Goal: Information Seeking & Learning: Learn about a topic

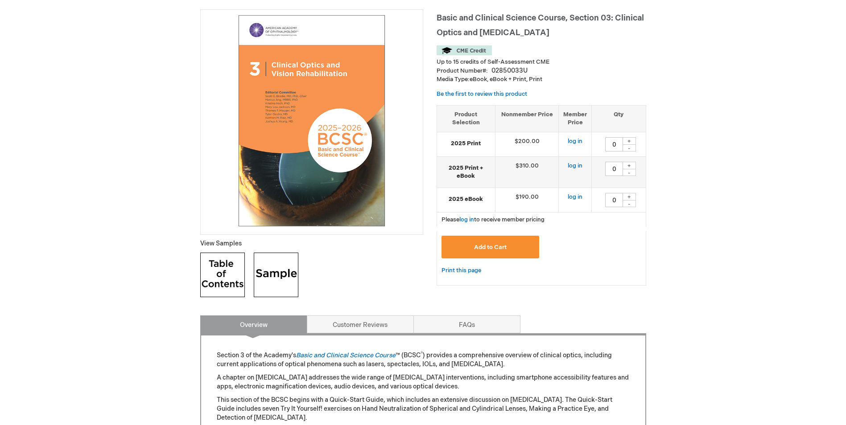
scroll to position [178, 0]
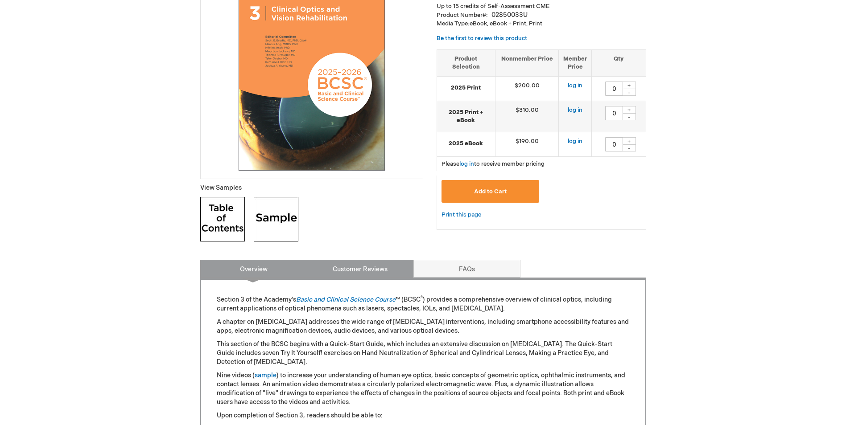
click at [361, 273] on link "Customer Reviews" at bounding box center [360, 269] width 107 height 18
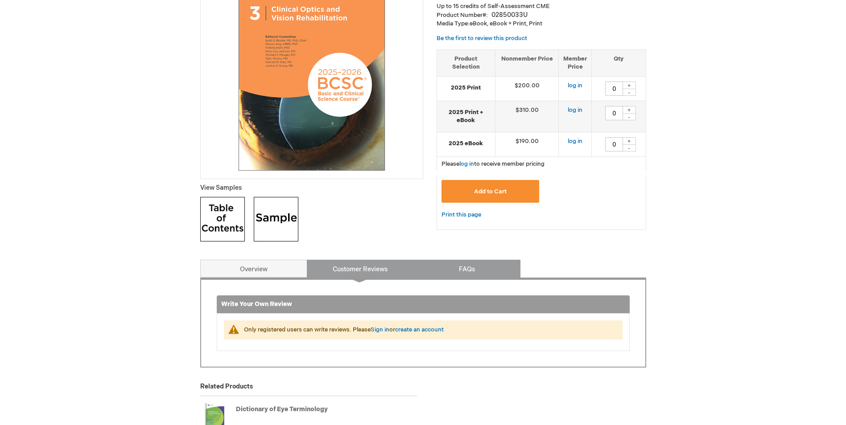
click at [455, 267] on link "FAQs" at bounding box center [466, 269] width 107 height 18
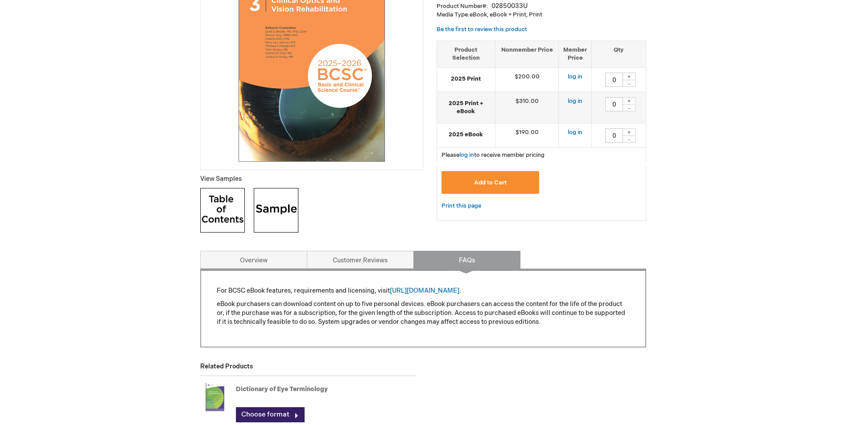
scroll to position [0, 0]
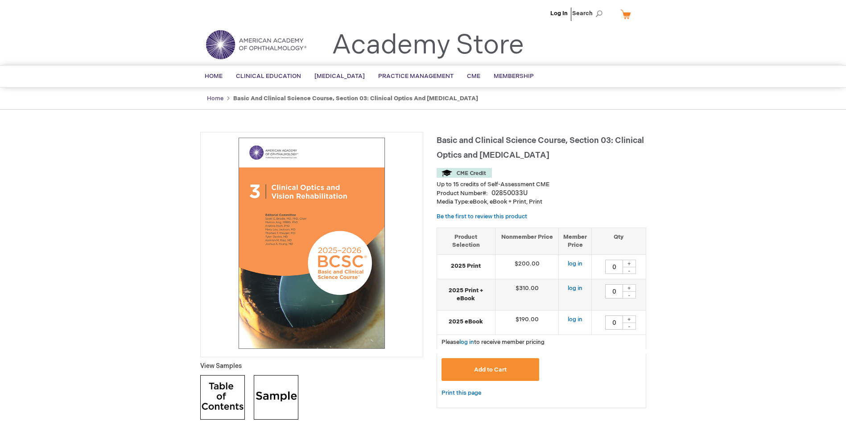
click at [217, 102] on link "Home" at bounding box center [215, 98] width 16 height 7
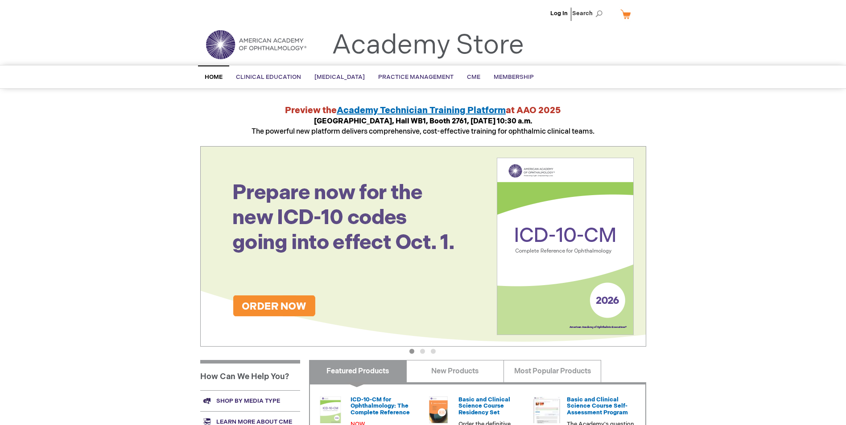
scroll to position [223, 0]
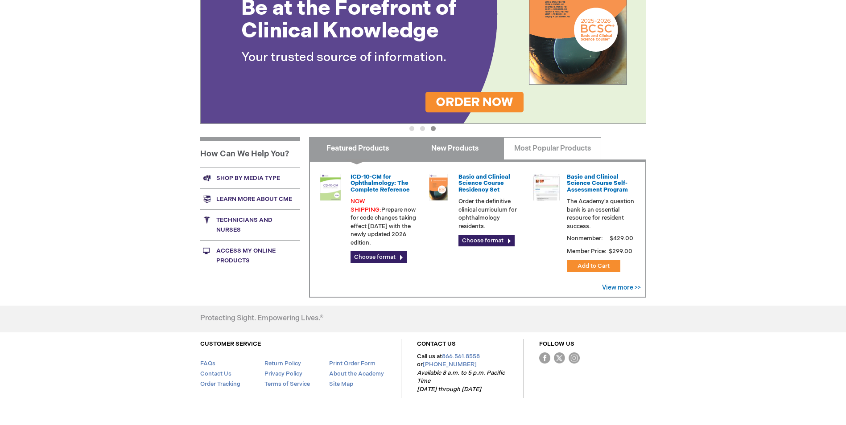
click at [463, 156] on link "New Products" at bounding box center [455, 148] width 98 height 22
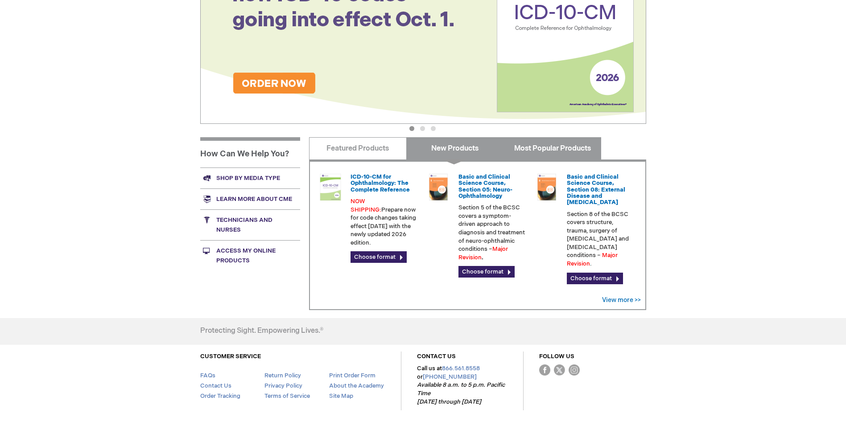
click at [520, 153] on link "Most Popular Products" at bounding box center [552, 148] width 98 height 22
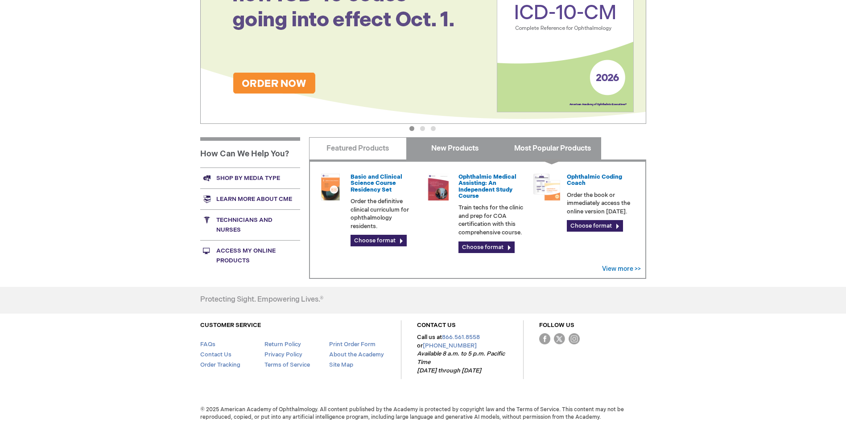
click at [476, 151] on link "New Products" at bounding box center [455, 148] width 98 height 22
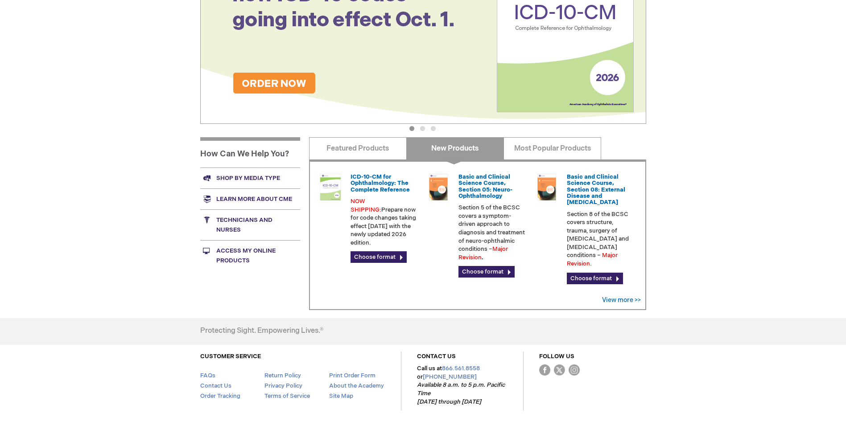
click at [411, 148] on link "New Products" at bounding box center [455, 148] width 98 height 22
click at [363, 147] on link "Featured Products" at bounding box center [358, 148] width 98 height 22
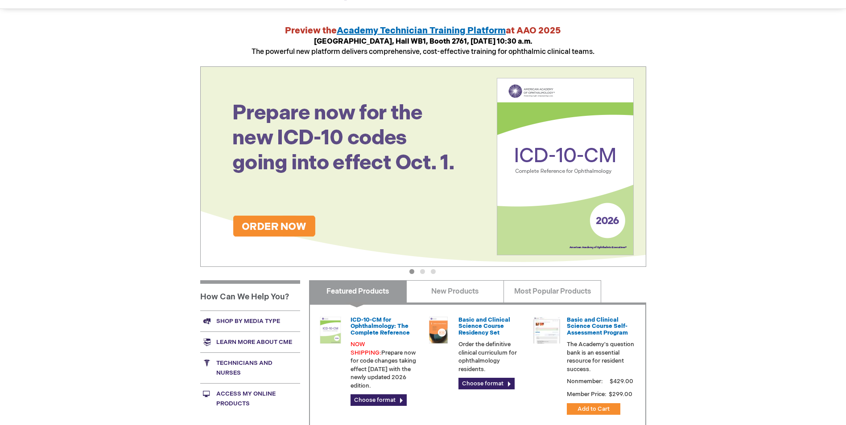
scroll to position [0, 0]
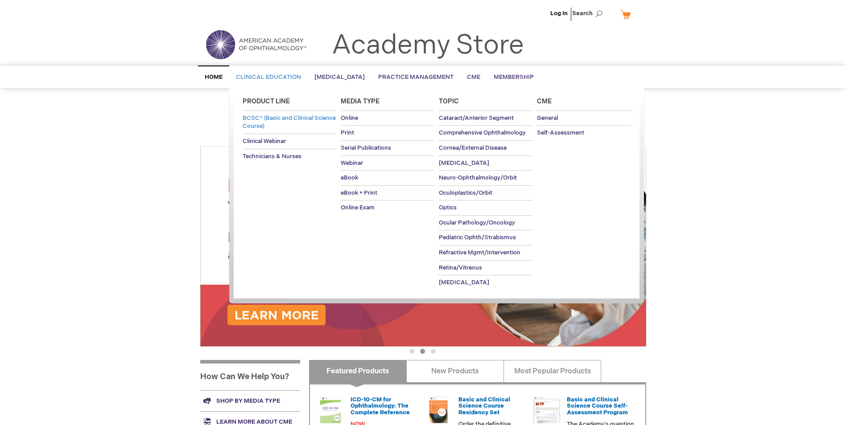
click at [280, 119] on span "BCSC® (Basic and Clinical Science Course)" at bounding box center [289, 123] width 93 height 16
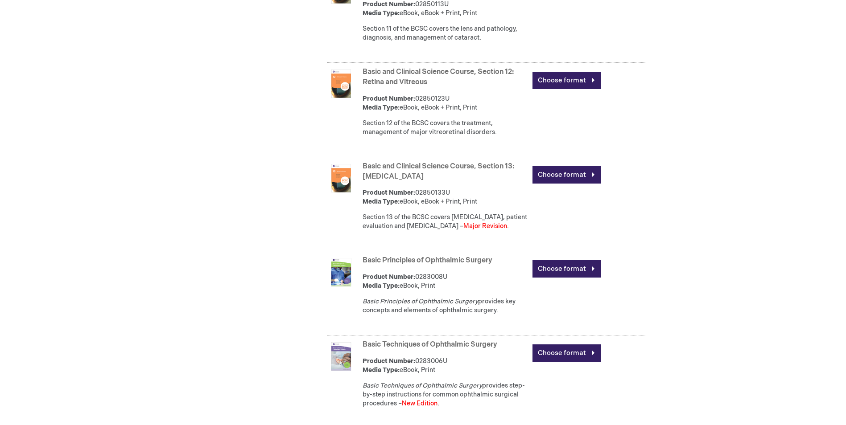
scroll to position [1387, 0]
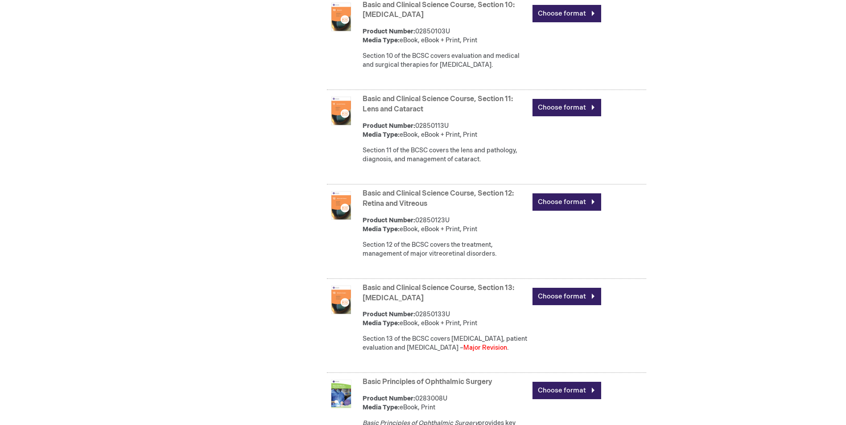
click at [336, 286] on img at bounding box center [341, 300] width 29 height 29
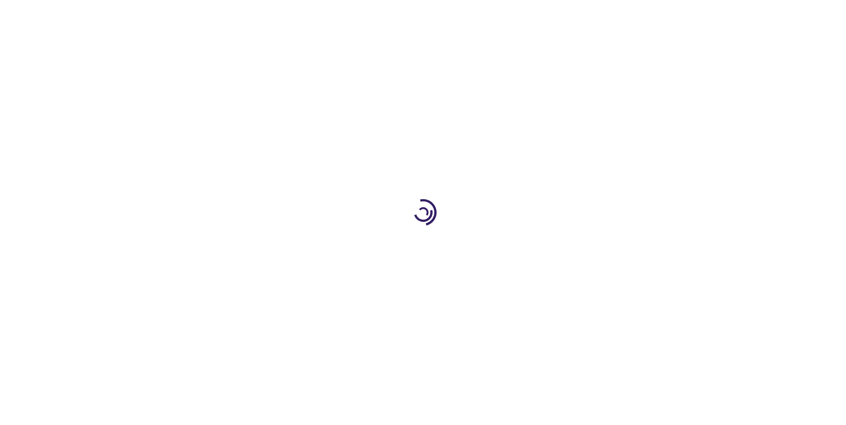
type input "0"
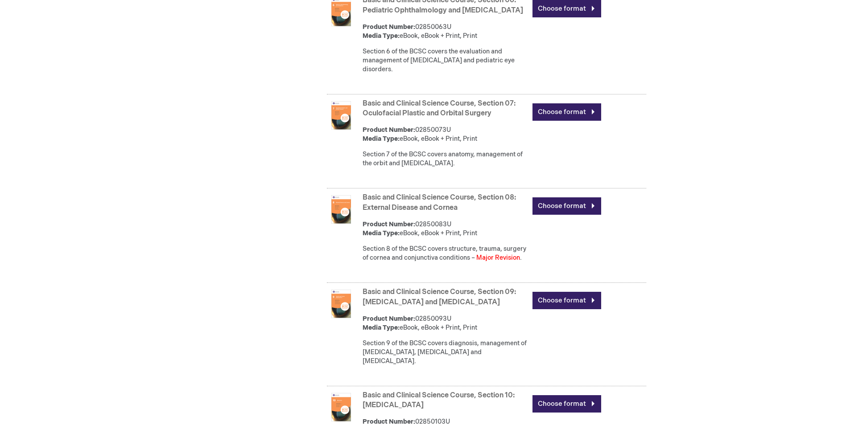
scroll to position [986, 0]
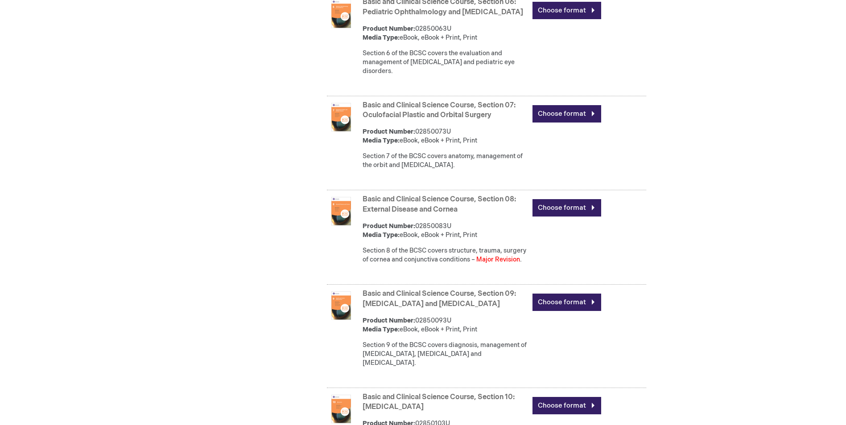
click at [345, 198] on img at bounding box center [341, 211] width 29 height 29
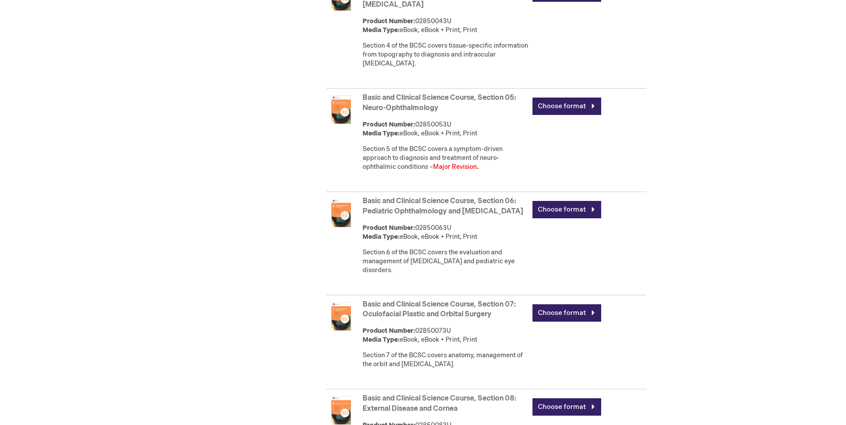
scroll to position [763, 0]
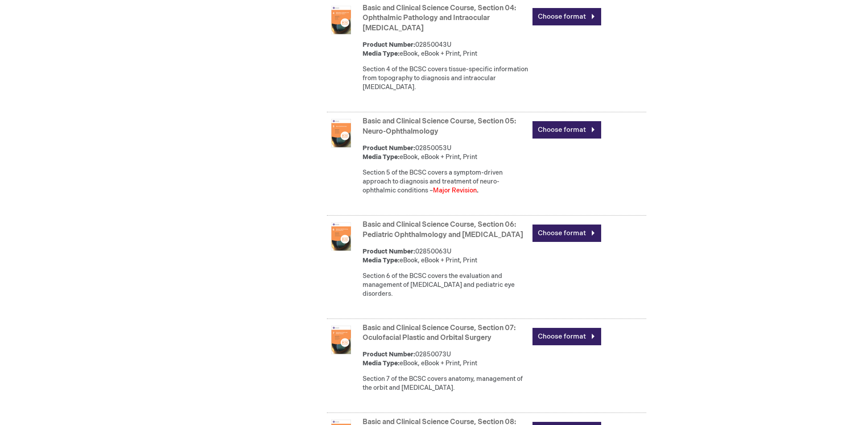
click at [398, 124] on link "Basic and Clinical Science Course, Section 05: Neuro-Ophthalmology" at bounding box center [439, 126] width 153 height 19
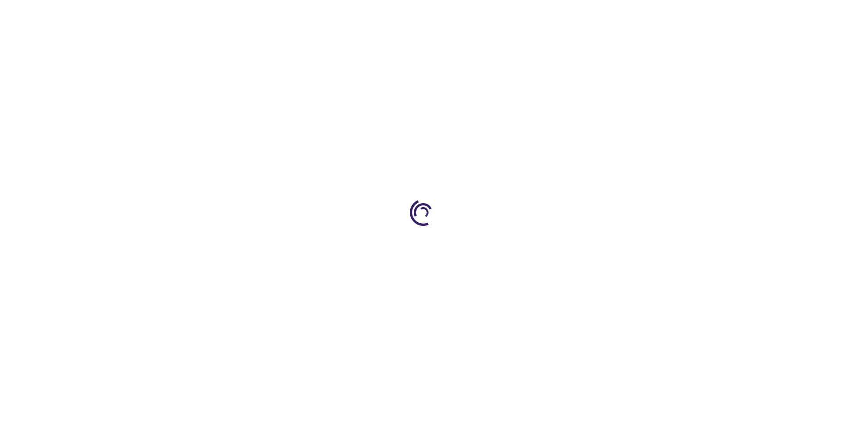
type input "0"
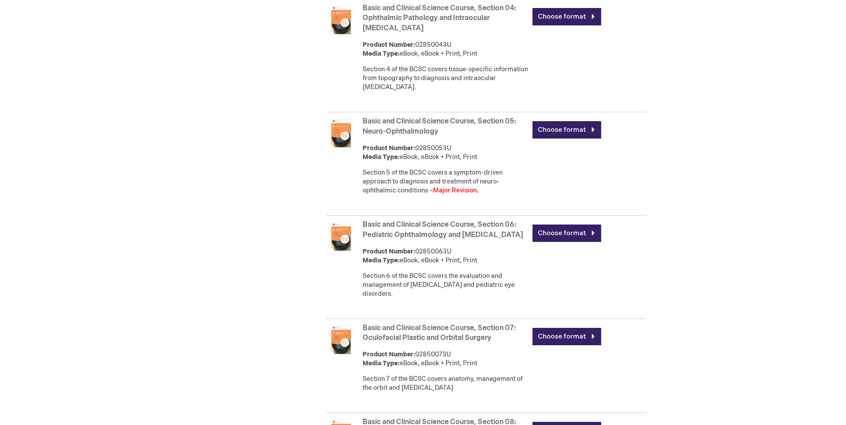
click at [437, 231] on link "Basic and Clinical Science Course, Section 06: Pediatric Ophthalmology and [MED…" at bounding box center [443, 230] width 161 height 19
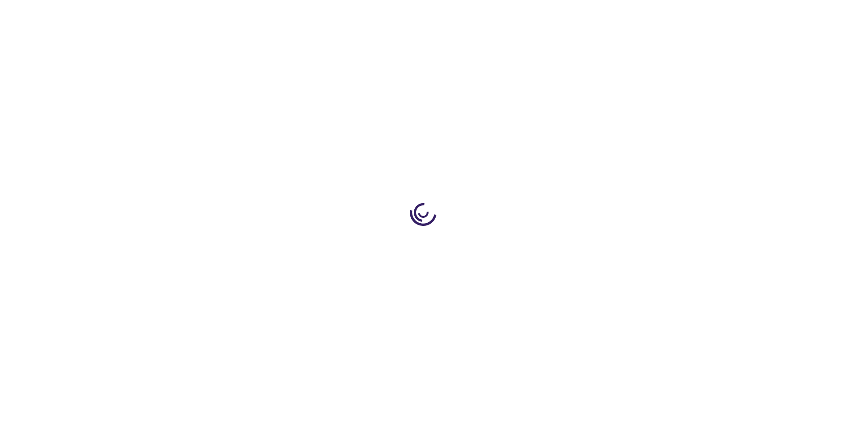
type input "0"
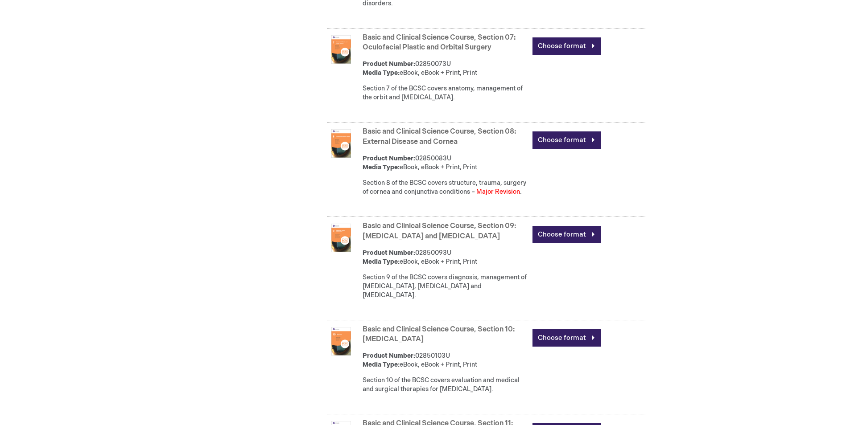
scroll to position [1075, 0]
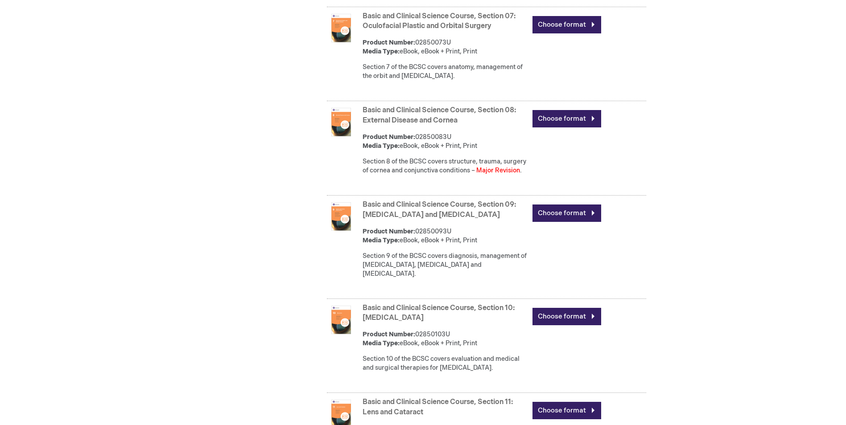
click at [383, 304] on link "Basic and Clinical Science Course, Section 10: [MEDICAL_DATA]" at bounding box center [439, 313] width 152 height 19
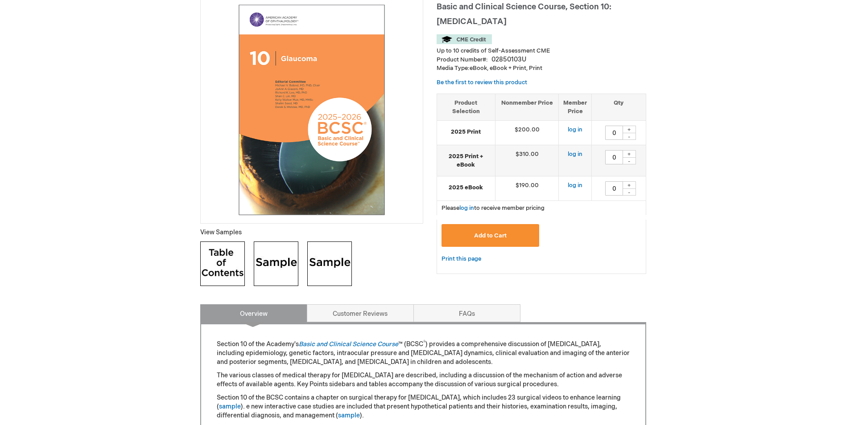
scroll to position [89, 0]
